Goal: Transaction & Acquisition: Download file/media

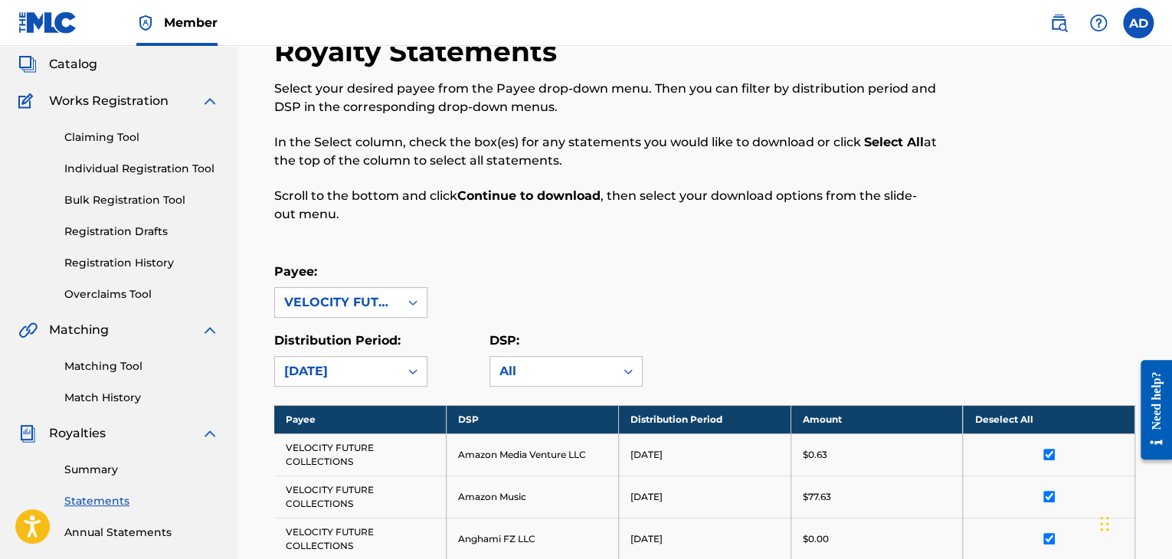
scroll to position [306, 0]
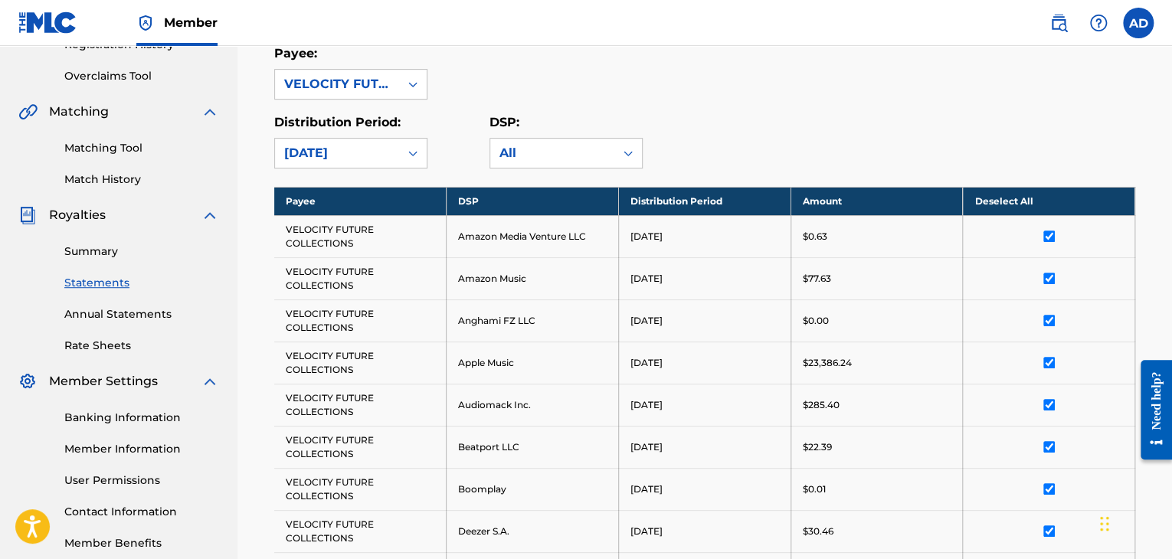
click at [111, 264] on div "Summary Statements Annual Statements Rate Sheets" at bounding box center [118, 288] width 201 height 129
click at [111, 258] on link "Summary" at bounding box center [141, 252] width 155 height 16
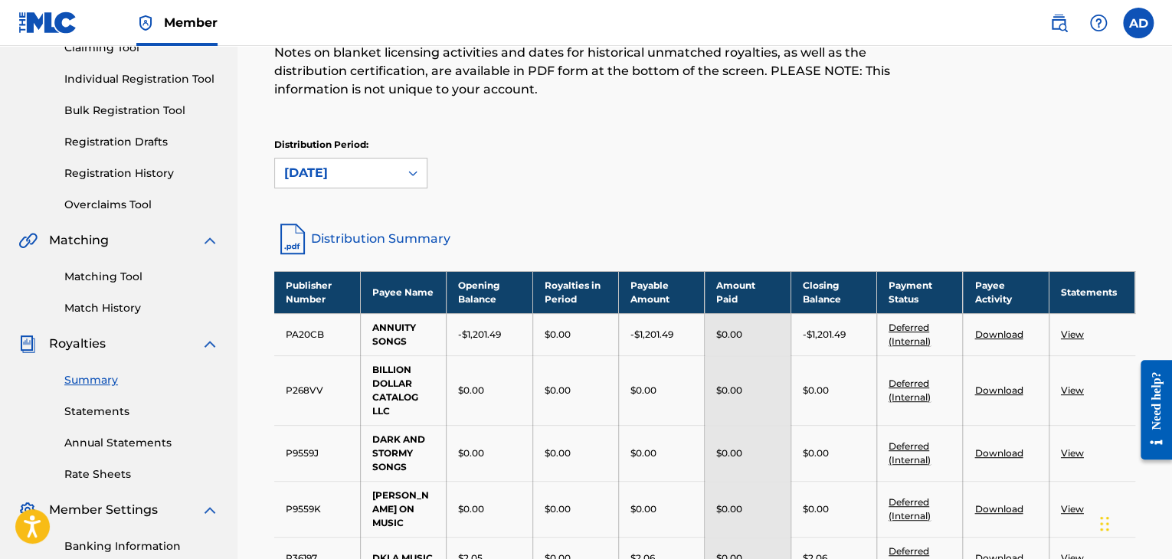
scroll to position [153, 0]
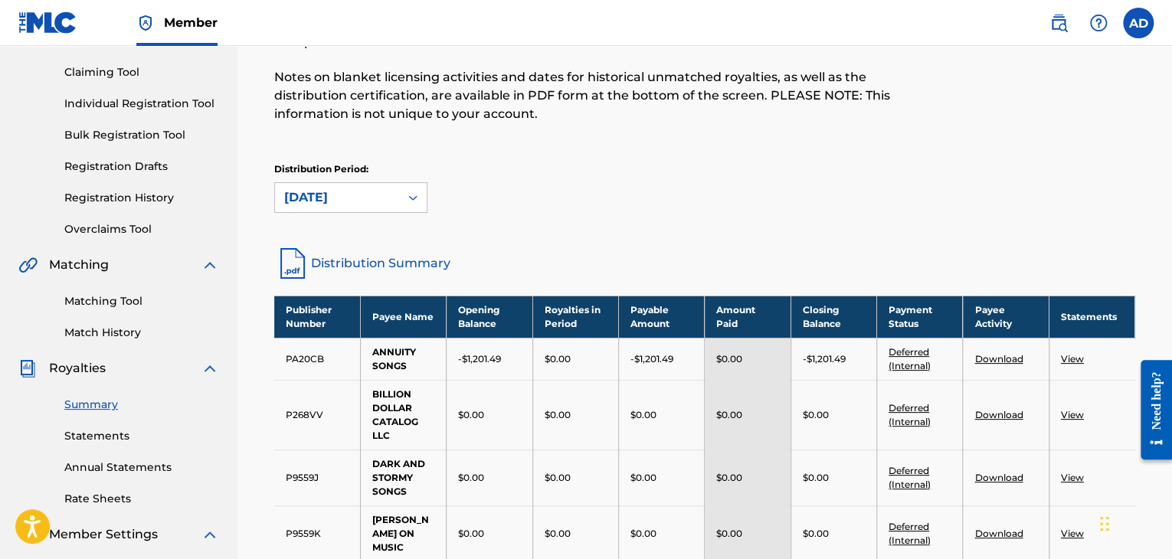
click at [107, 408] on link "Summary" at bounding box center [141, 405] width 155 height 16
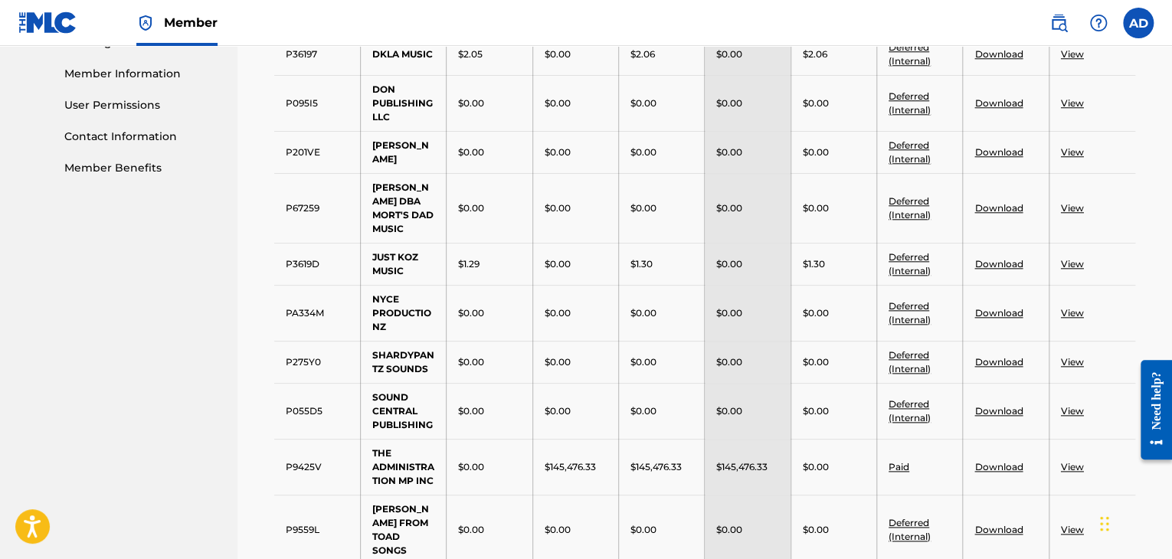
scroll to position [766, 0]
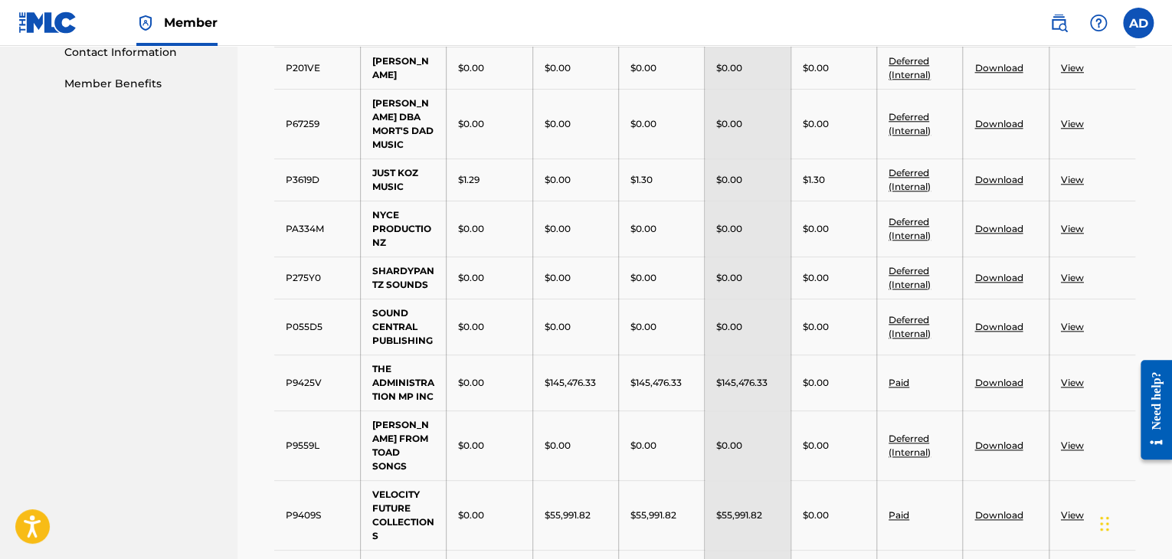
click at [1071, 377] on link "View" at bounding box center [1072, 382] width 23 height 11
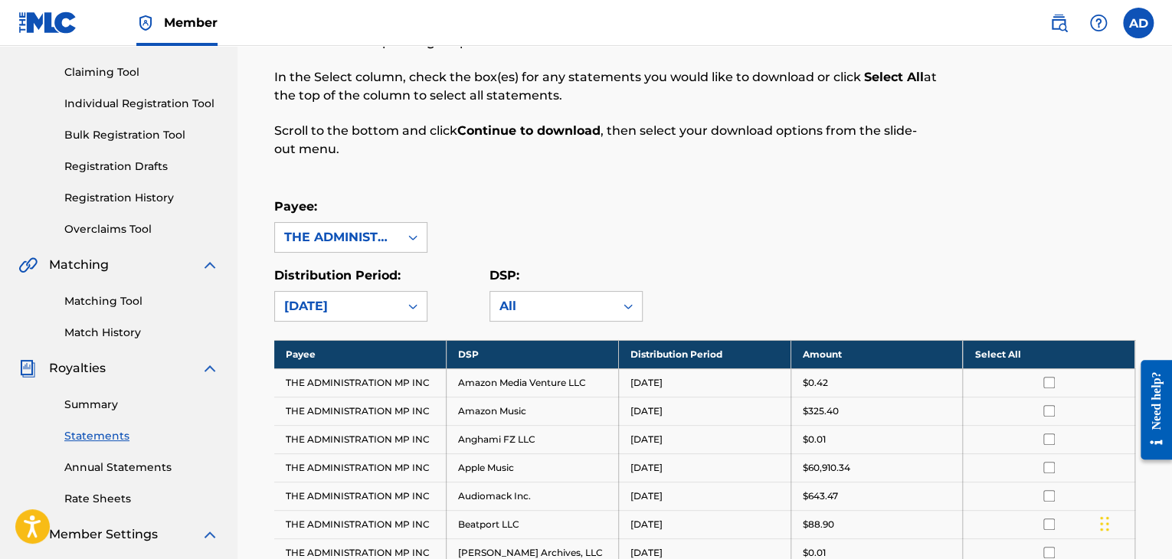
click at [1049, 359] on th "Select All" at bounding box center [1049, 354] width 172 height 28
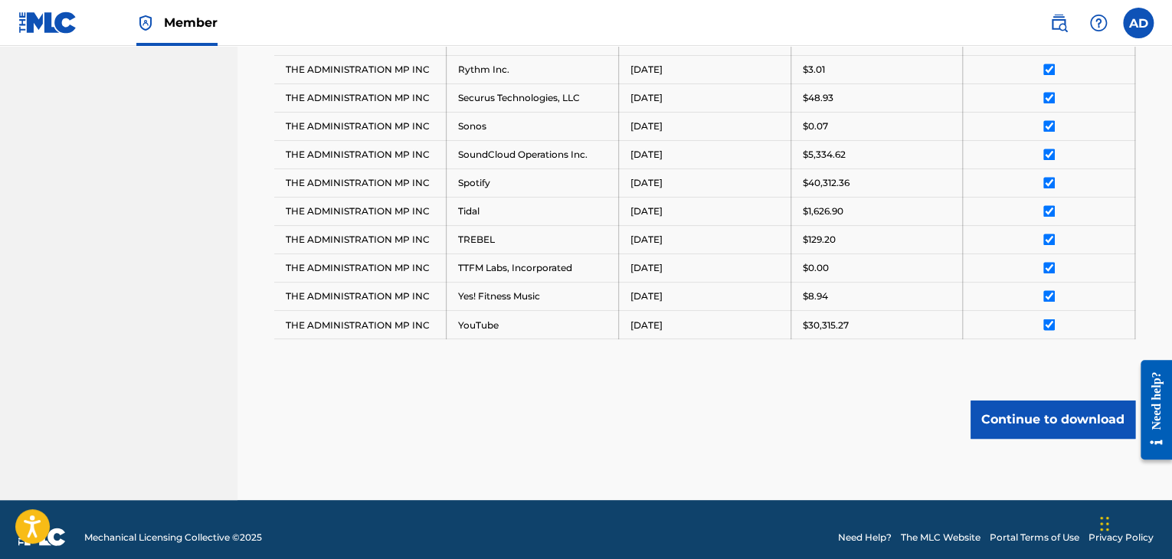
scroll to position [1155, 0]
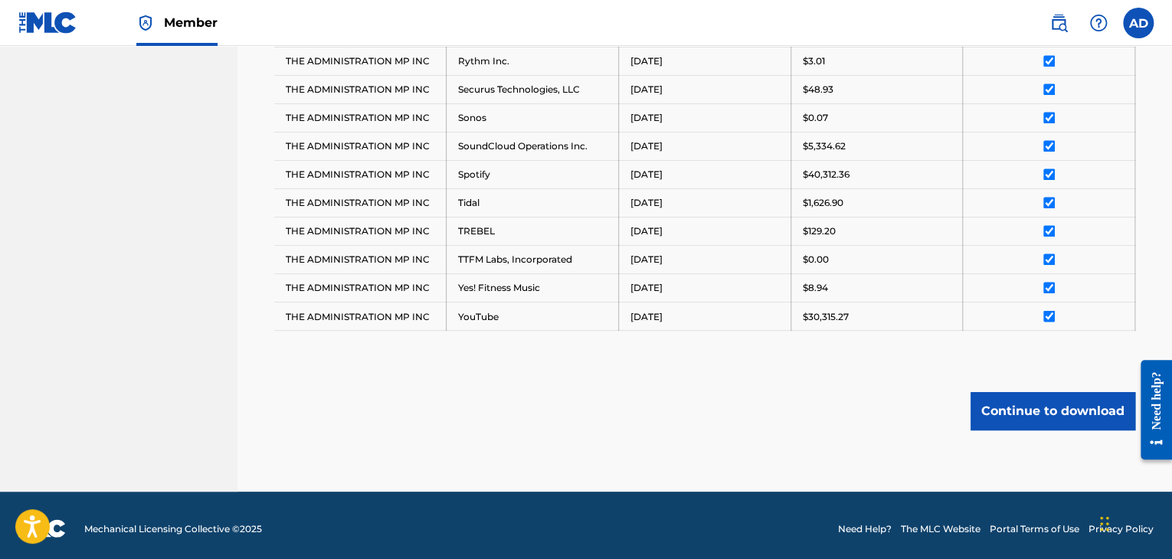
click at [1054, 407] on button "Continue to download" at bounding box center [1053, 411] width 165 height 38
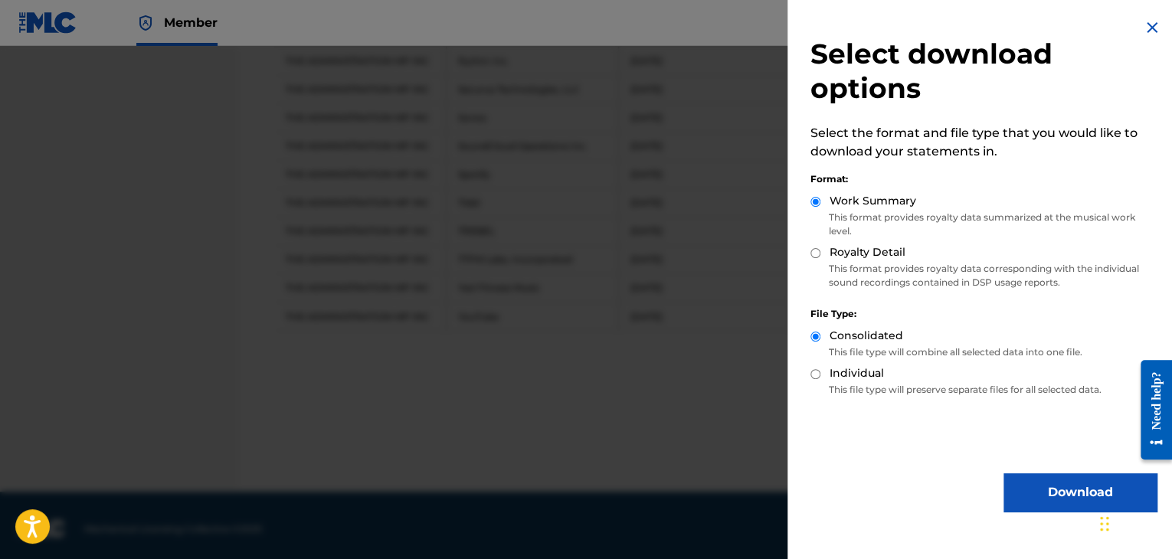
click at [818, 256] on input "Royalty Detail" at bounding box center [816, 253] width 10 height 10
radio input "true"
click at [1014, 480] on button "Download" at bounding box center [1080, 492] width 153 height 38
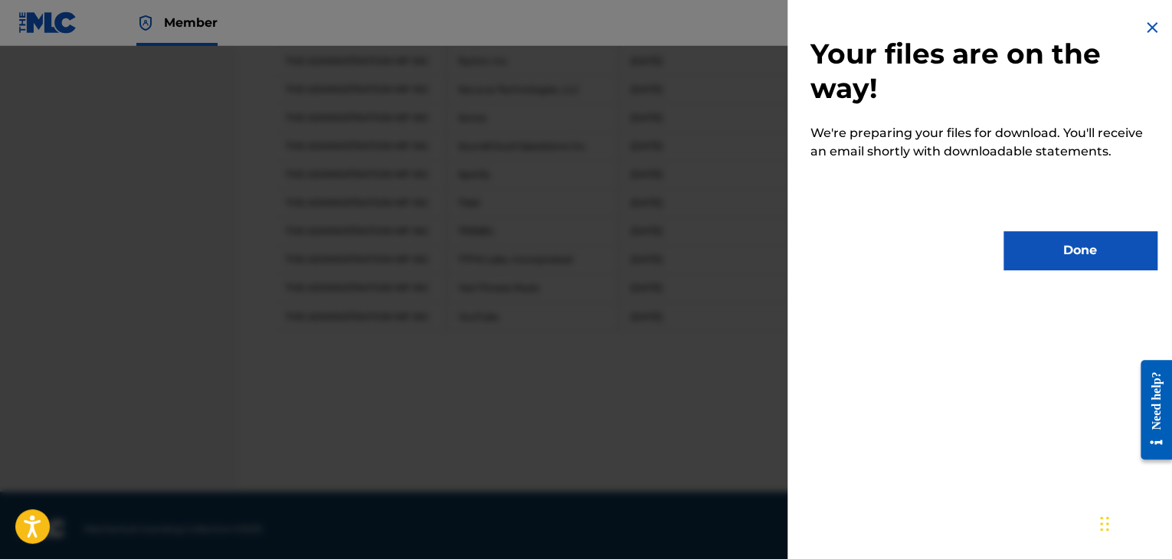
click at [1062, 264] on button "Done" at bounding box center [1080, 250] width 153 height 38
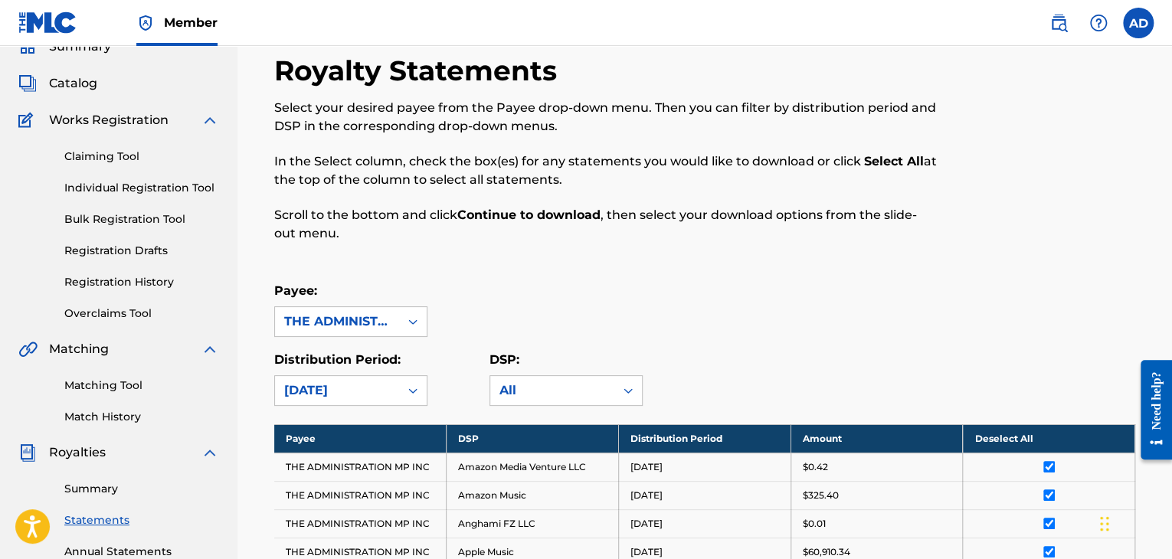
scroll to position [306, 0]
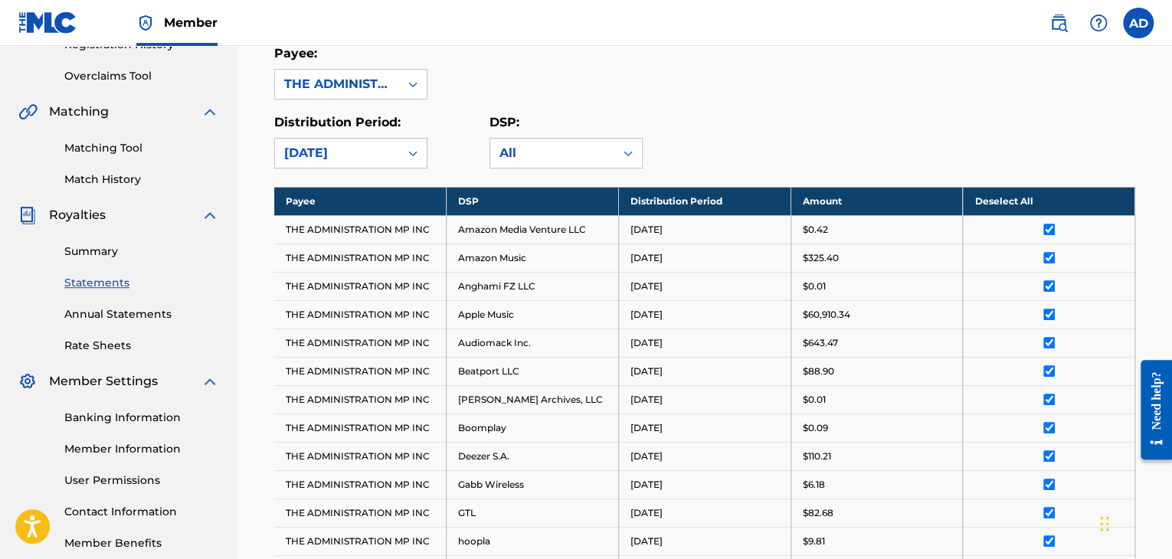
click at [95, 249] on link "Summary" at bounding box center [141, 252] width 155 height 16
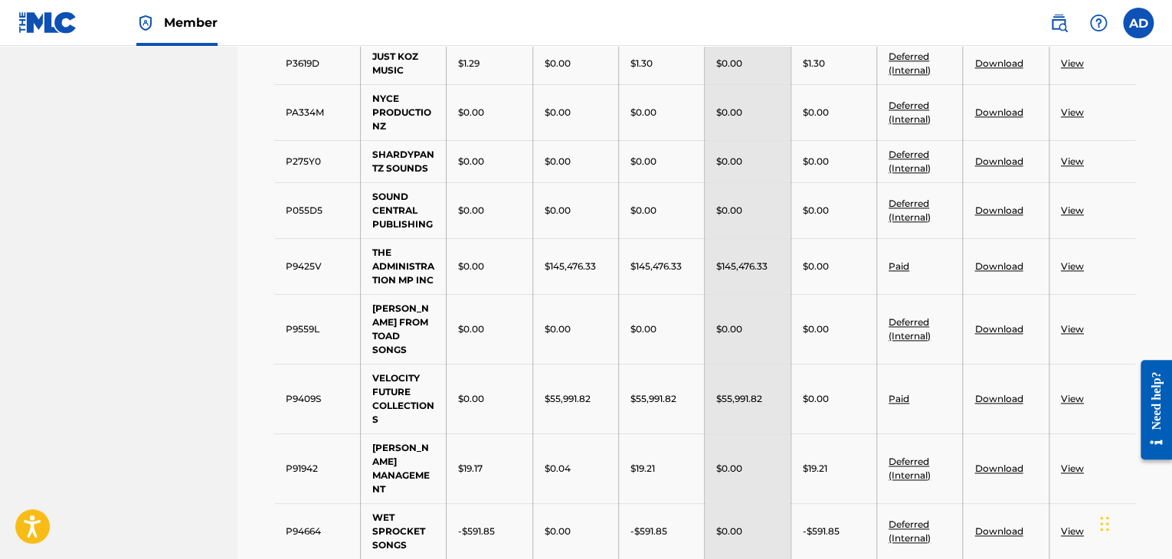
scroll to position [881, 0]
drag, startPoint x: 722, startPoint y: 234, endPoint x: 772, endPoint y: 241, distance: 50.2
click at [772, 261] on div "$145,476.33" at bounding box center [747, 268] width 62 height 14
copy p "145,476.33"
